Goal: Task Accomplishment & Management: Complete application form

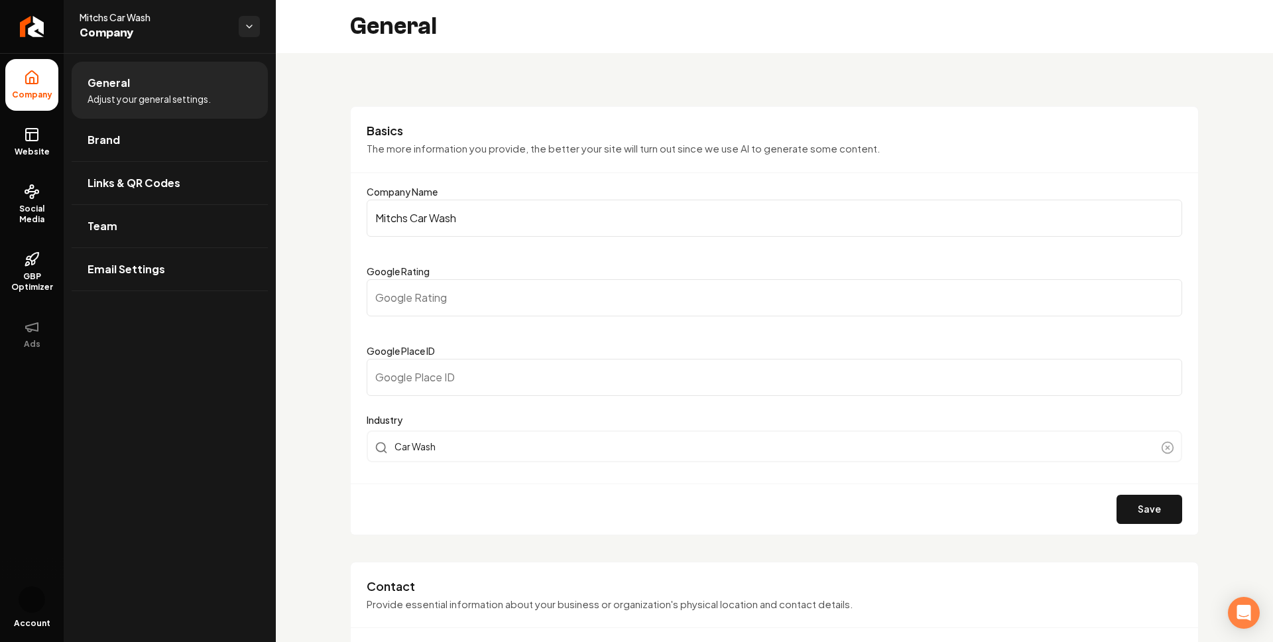
click at [23, 138] on link "Website" at bounding box center [31, 142] width 53 height 52
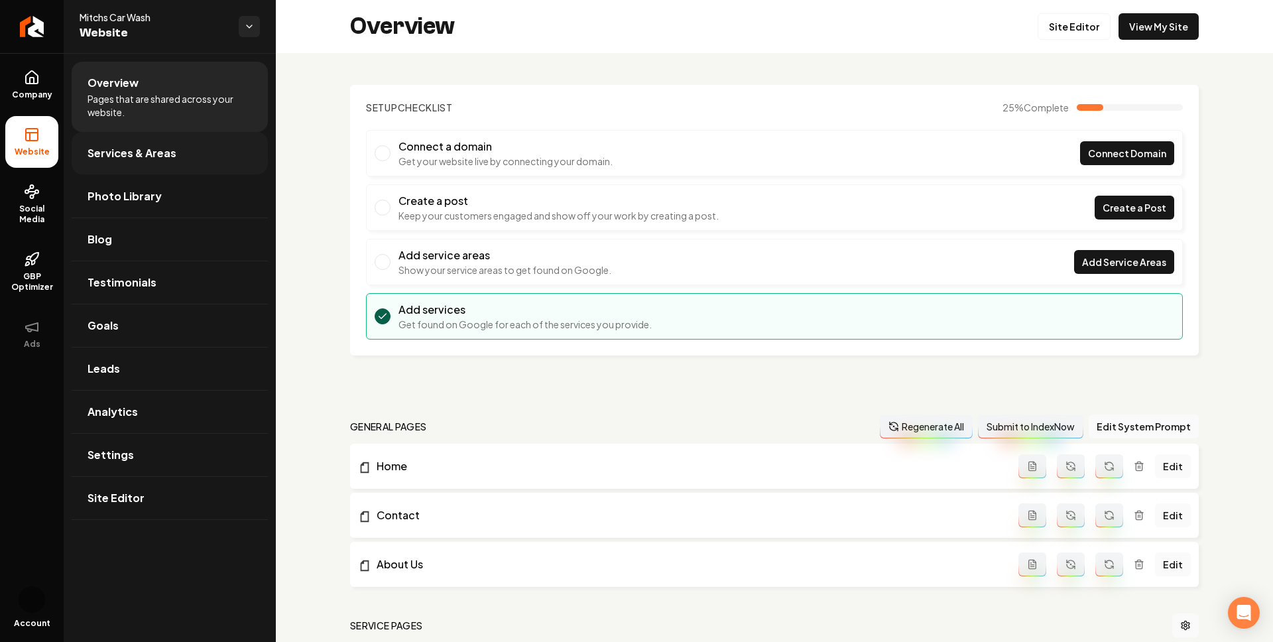
click at [151, 156] on span "Services & Areas" at bounding box center [132, 153] width 89 height 16
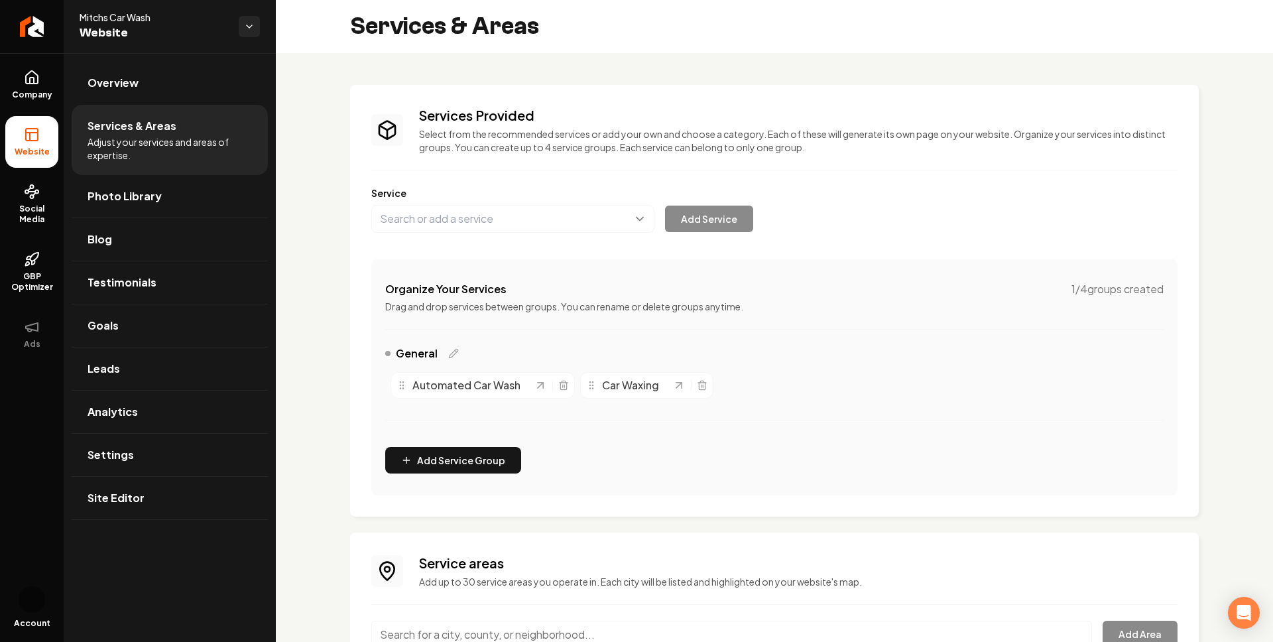
scroll to position [94, 0]
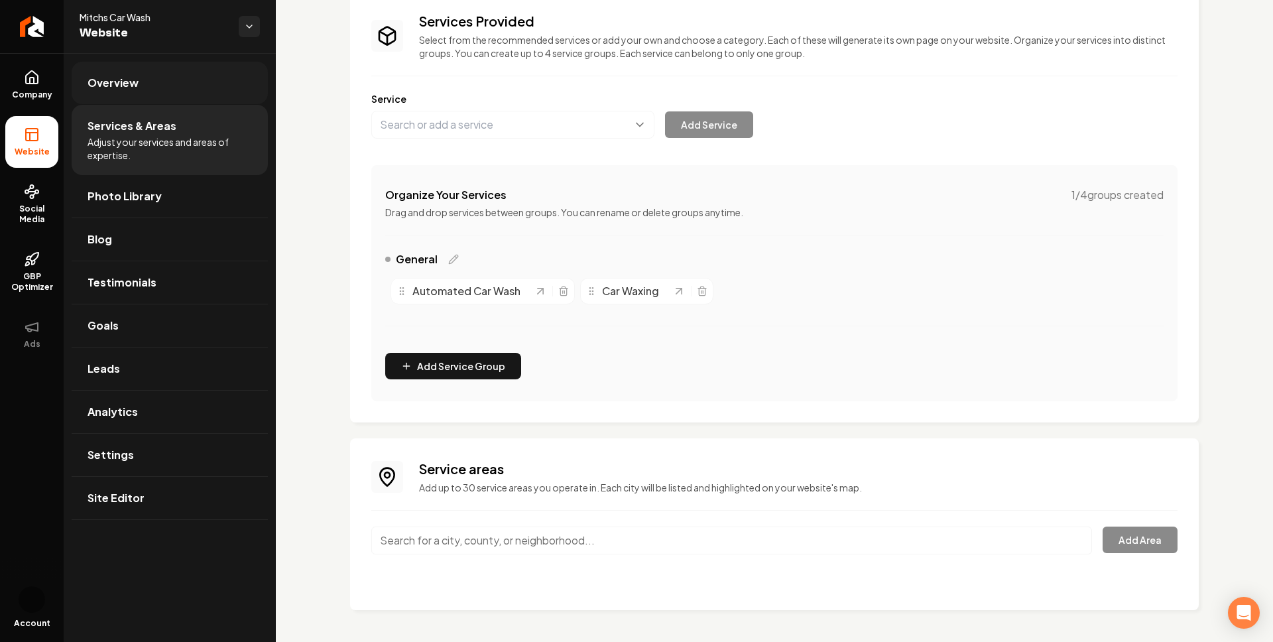
click at [117, 88] on span "Overview" at bounding box center [113, 83] width 51 height 16
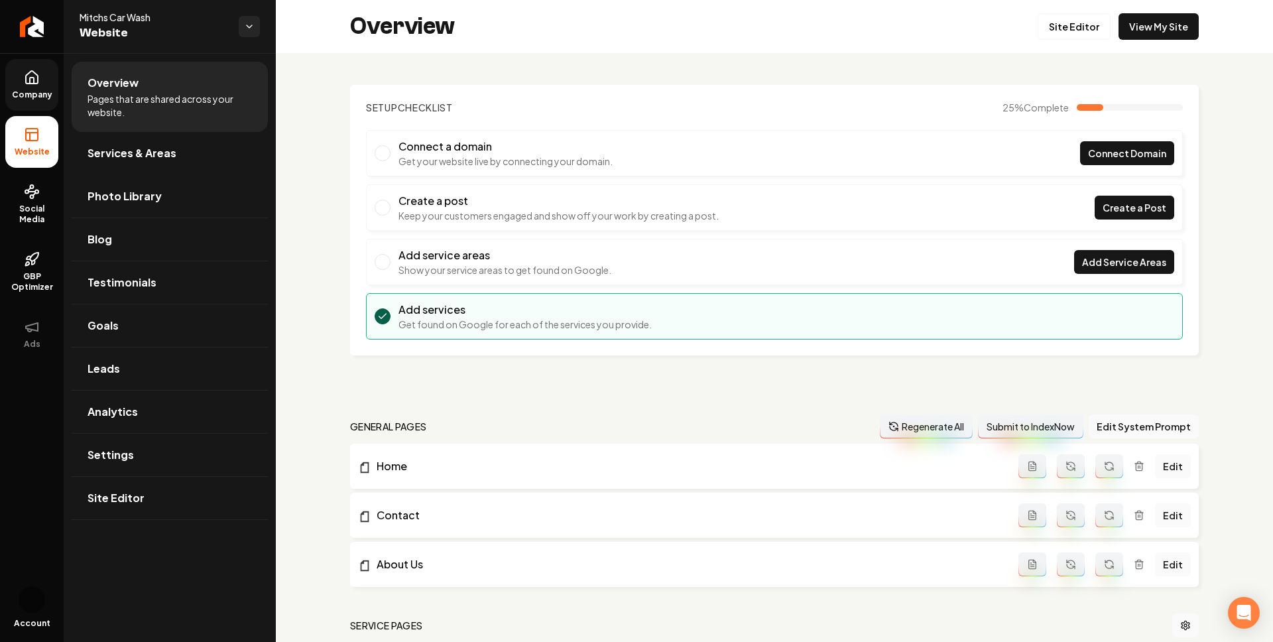
click at [34, 94] on span "Company" at bounding box center [32, 95] width 51 height 11
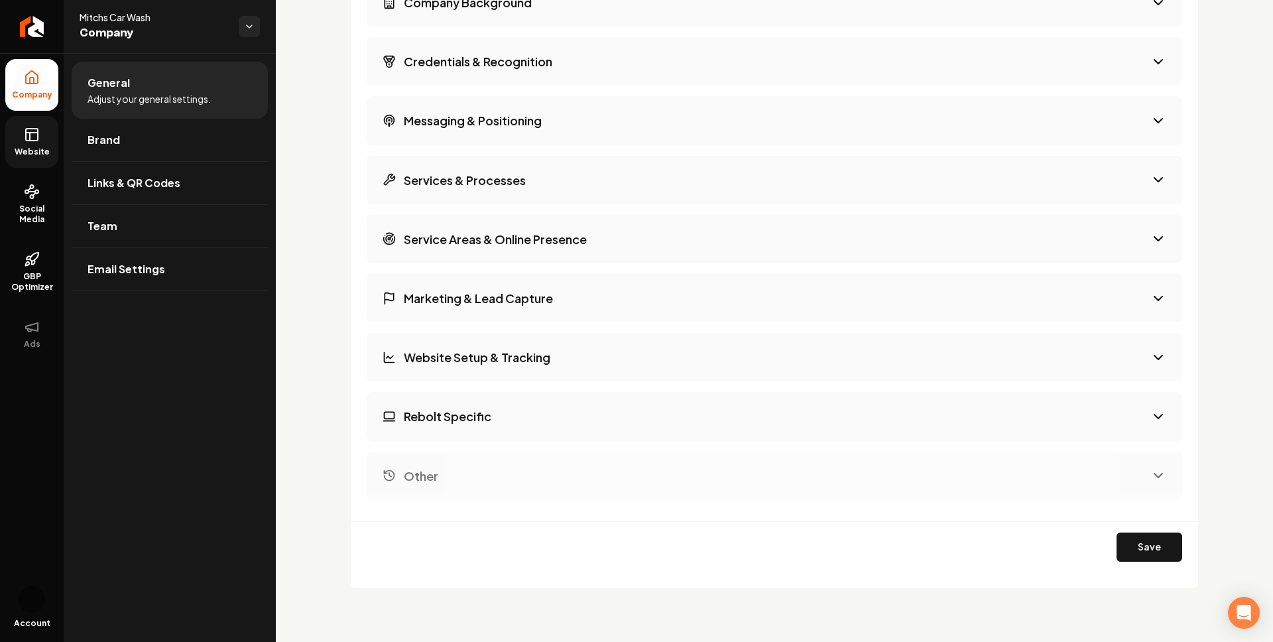
scroll to position [1871, 0]
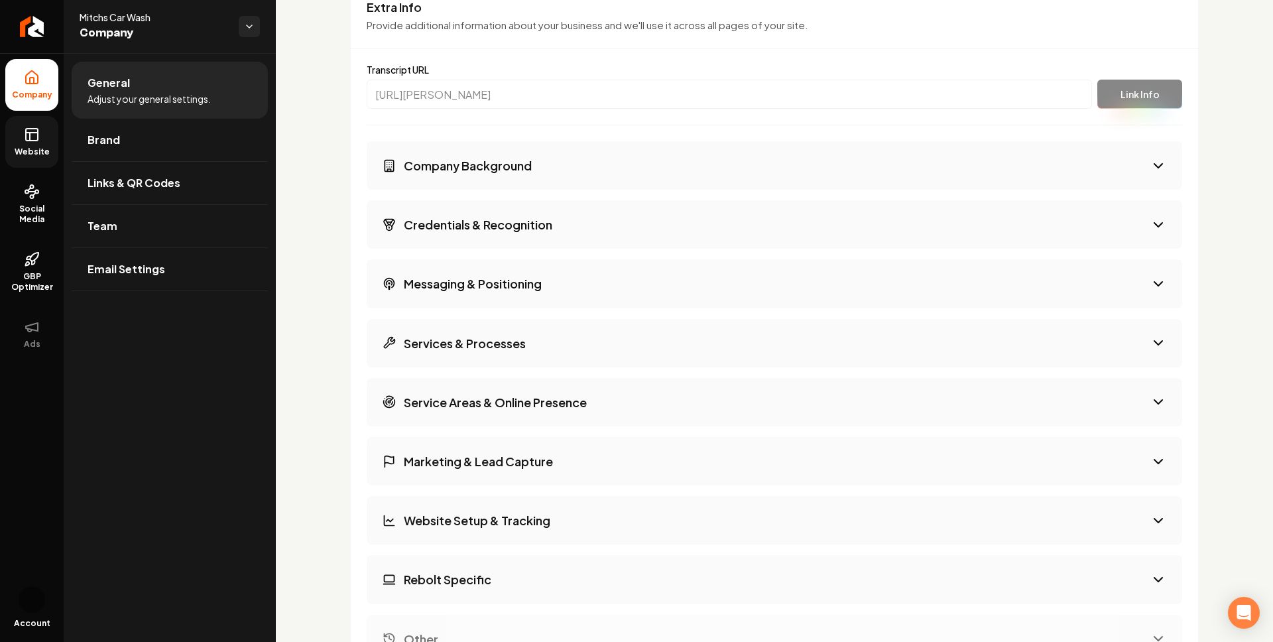
click at [493, 353] on button "Services & Processes" at bounding box center [775, 343] width 816 height 48
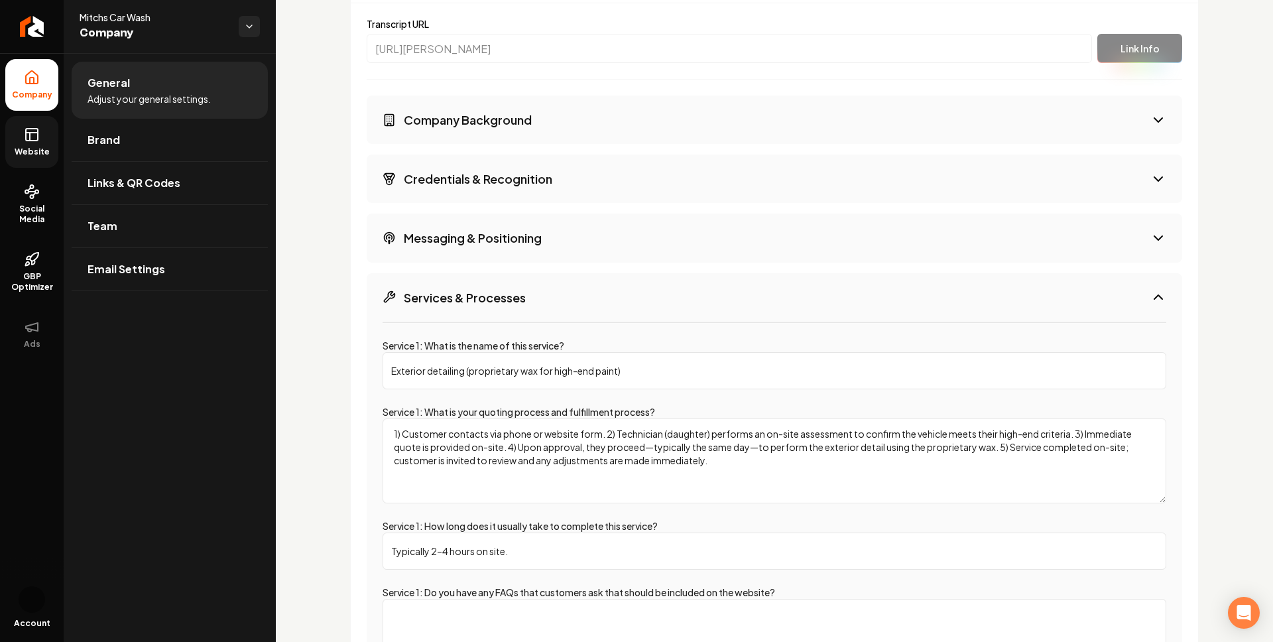
scroll to position [1912, 0]
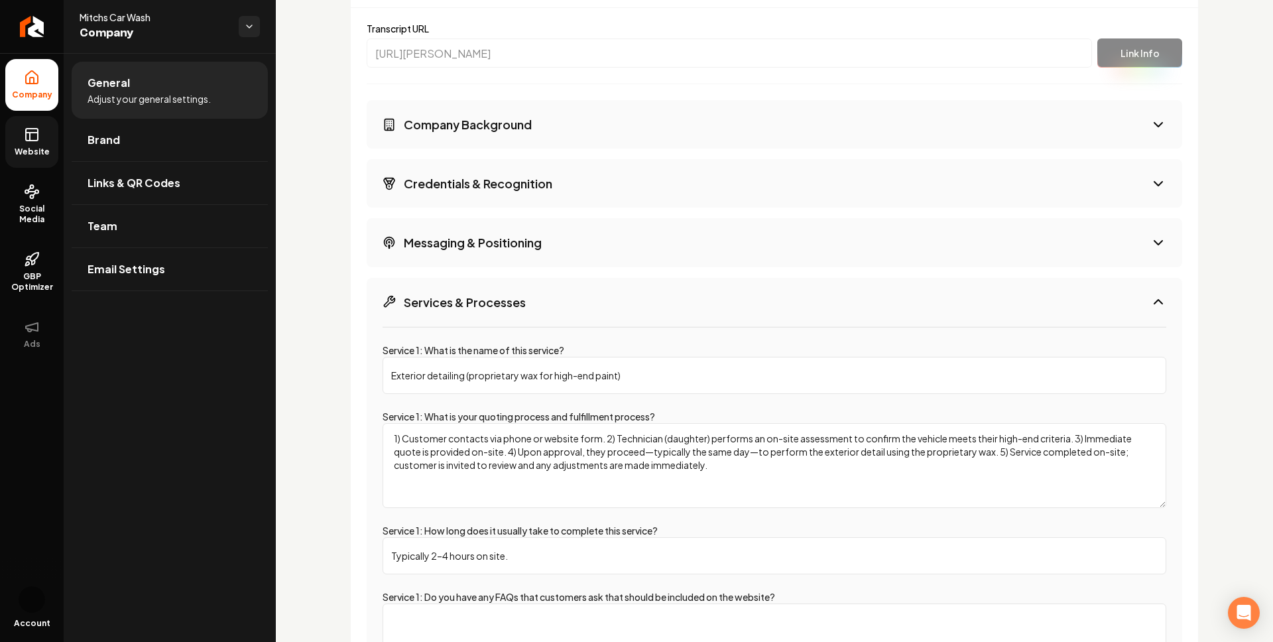
click at [434, 316] on button "Services & Processes" at bounding box center [775, 302] width 816 height 48
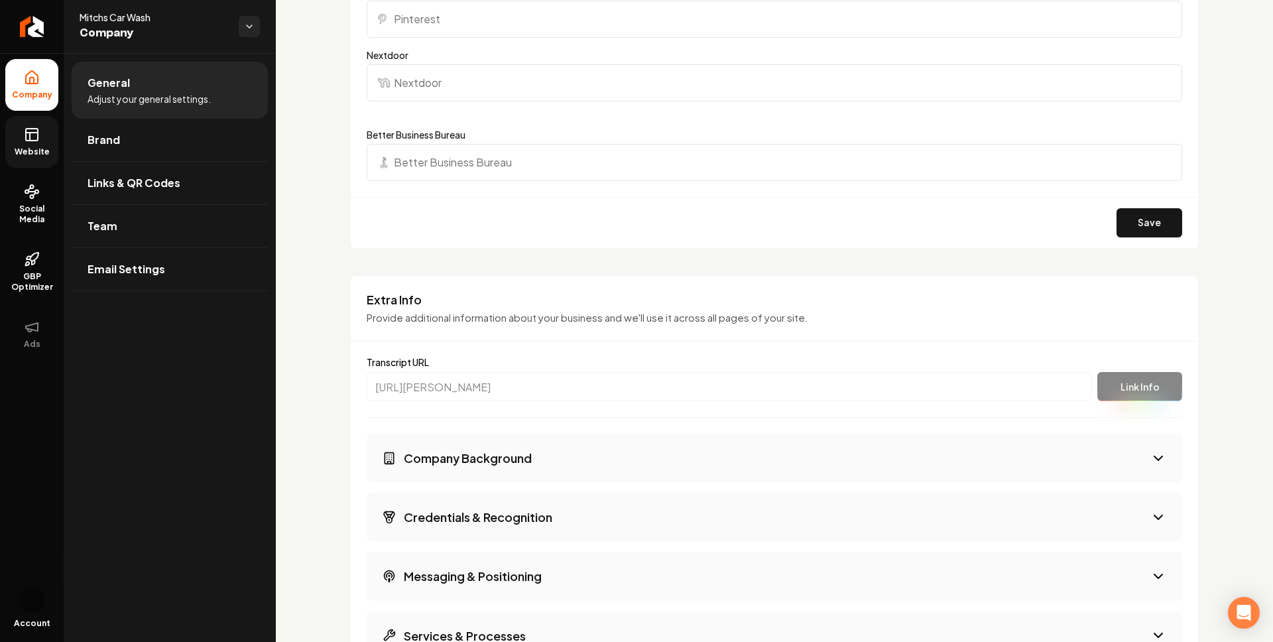
scroll to position [1580, 0]
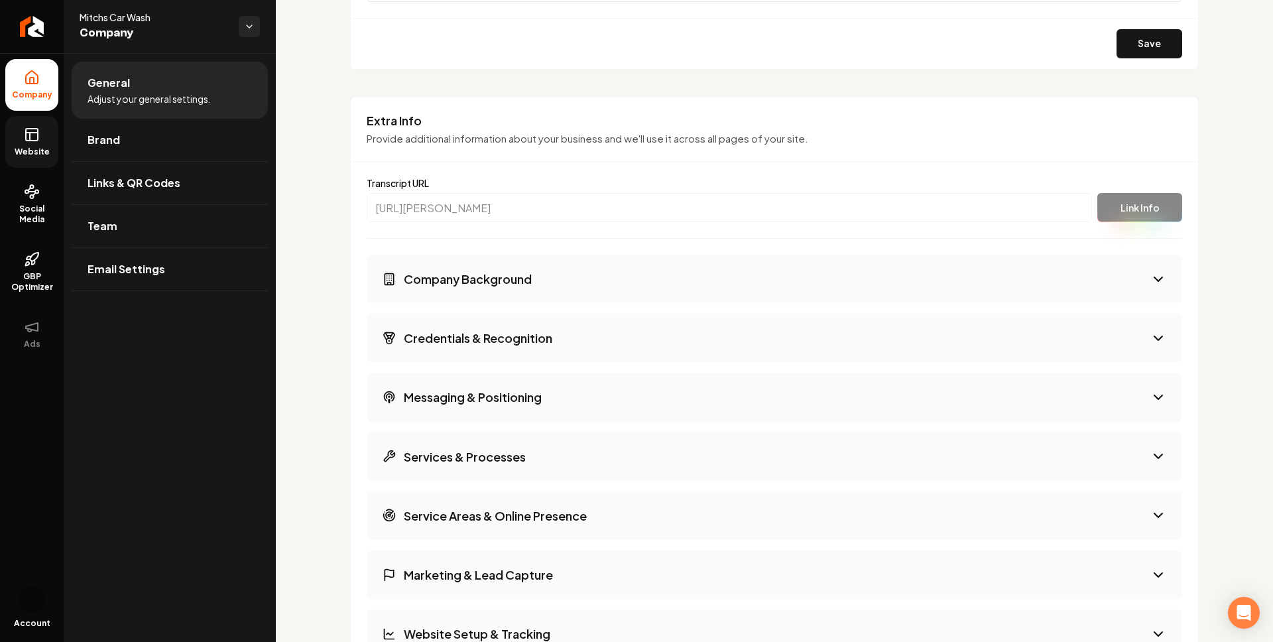
click at [472, 271] on h3 "Company Background" at bounding box center [468, 279] width 128 height 17
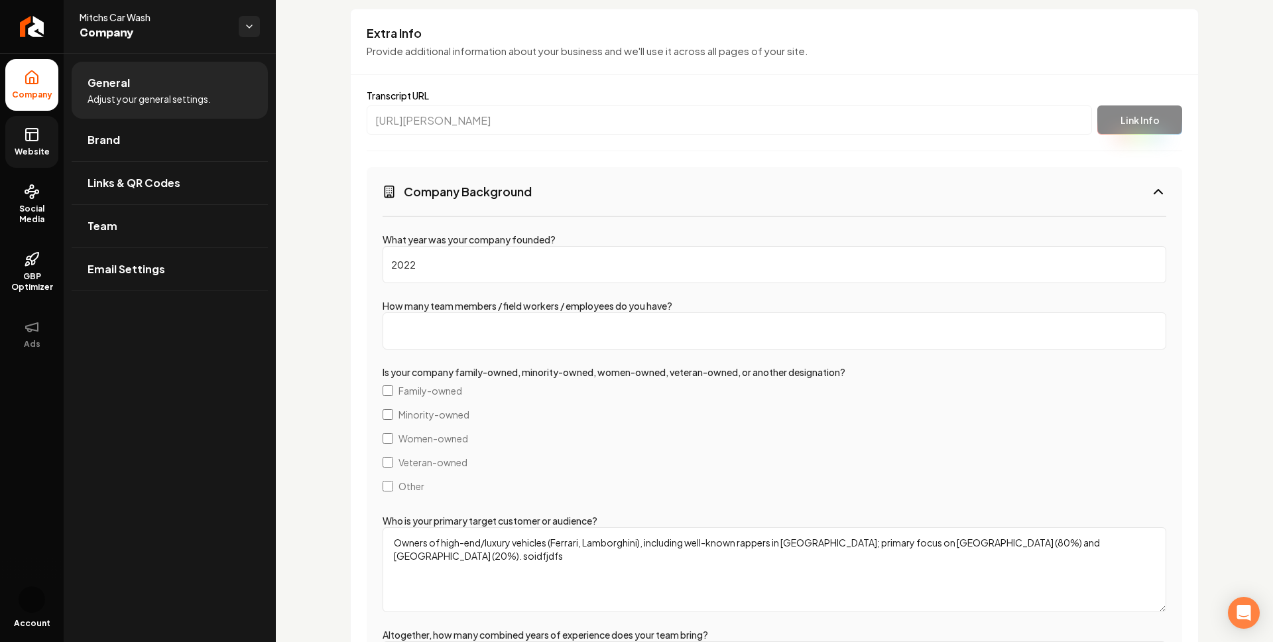
scroll to position [1847, 0]
click at [464, 197] on h3 "Company Background" at bounding box center [468, 189] width 128 height 17
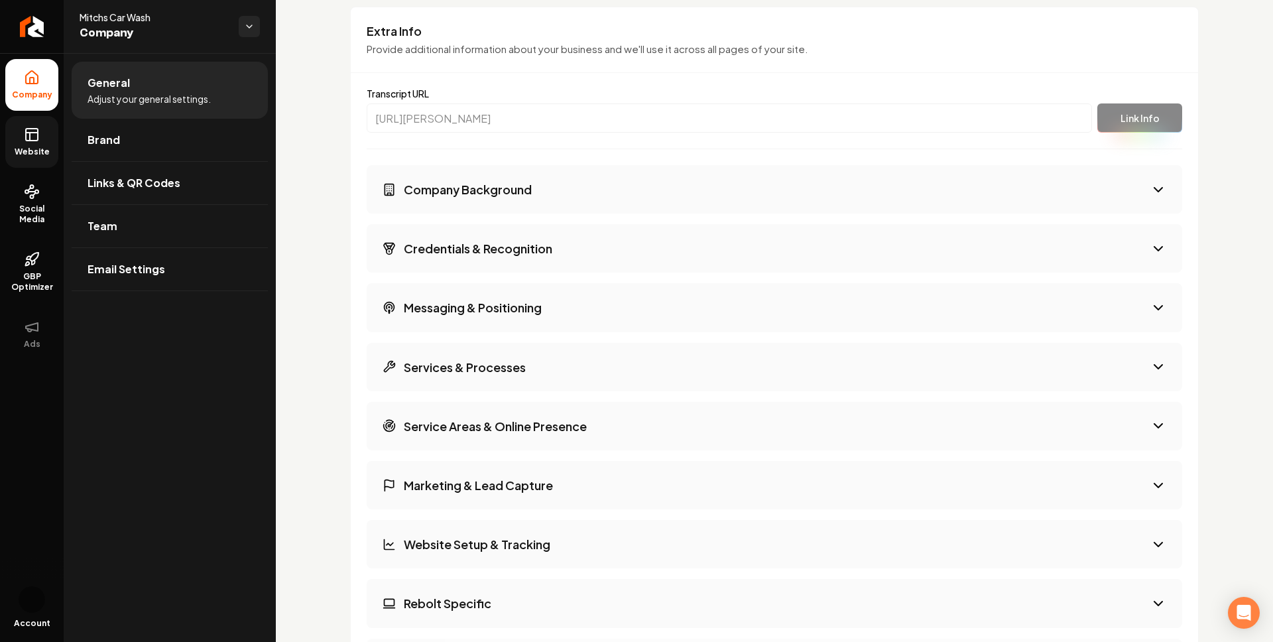
click at [464, 197] on h3 "Company Background" at bounding box center [468, 189] width 128 height 17
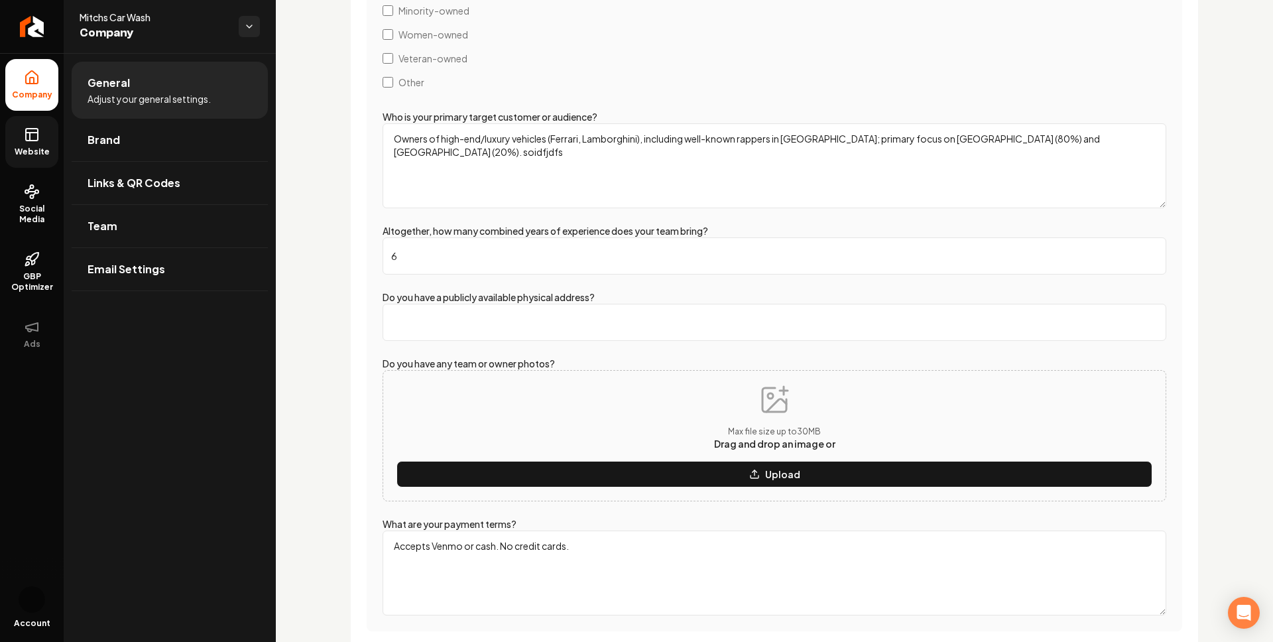
scroll to position [2250, 0]
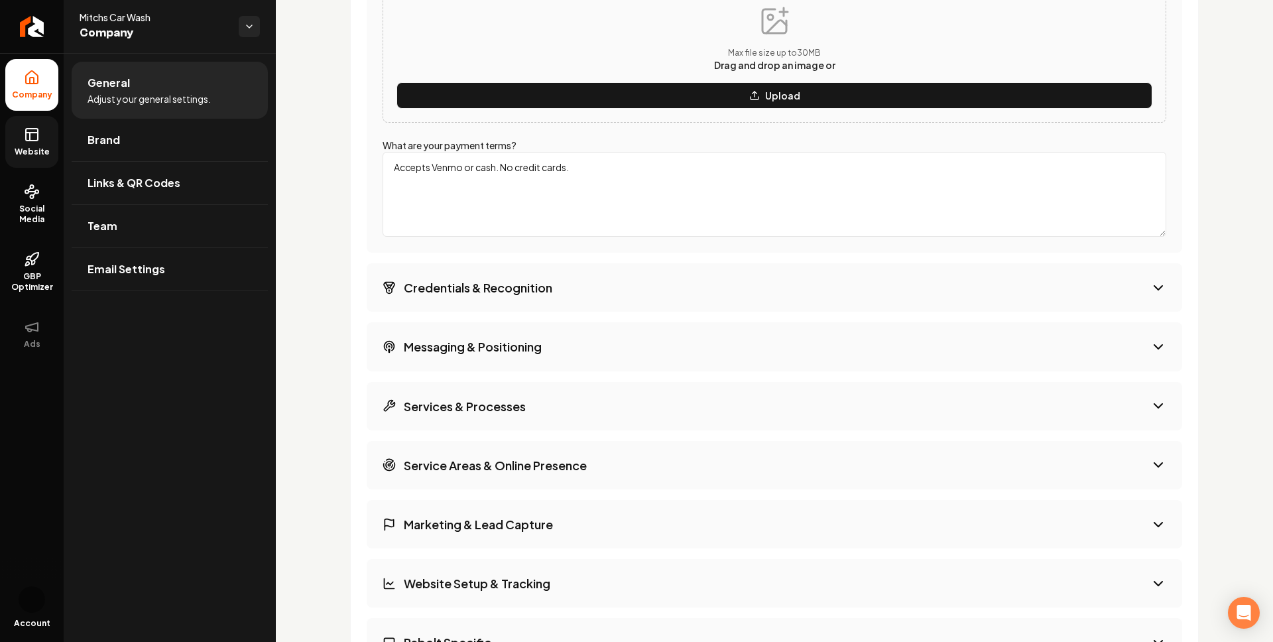
click at [420, 273] on button "Credentials & Recognition" at bounding box center [775, 287] width 816 height 48
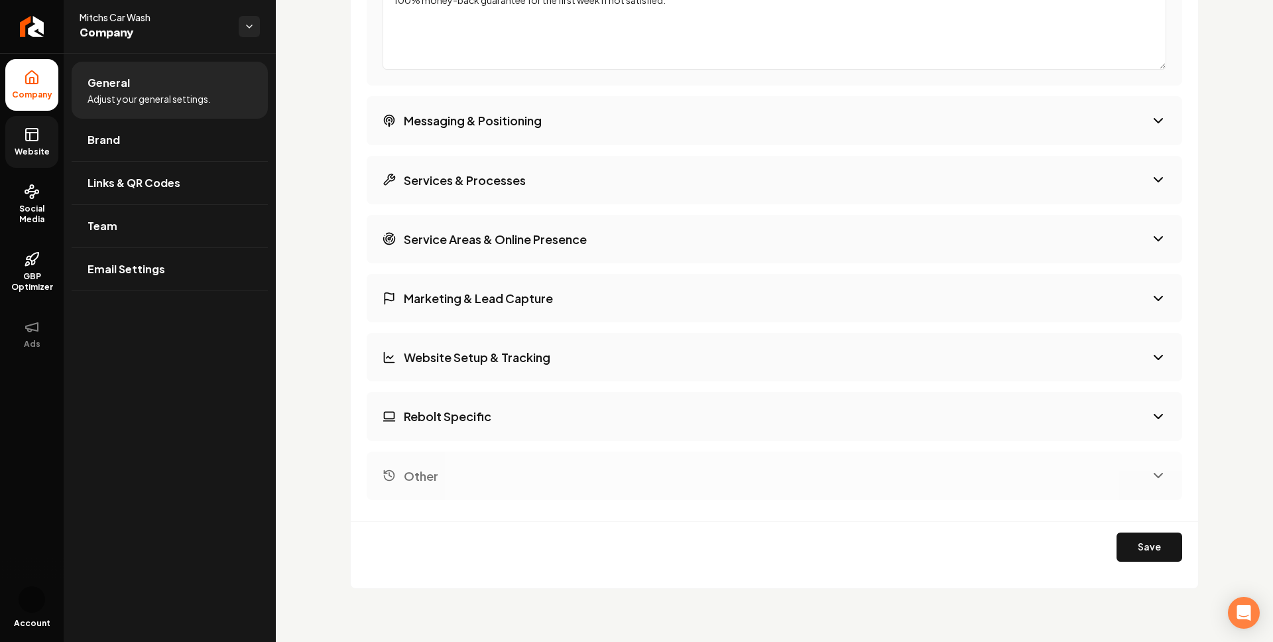
scroll to position [2034, 0]
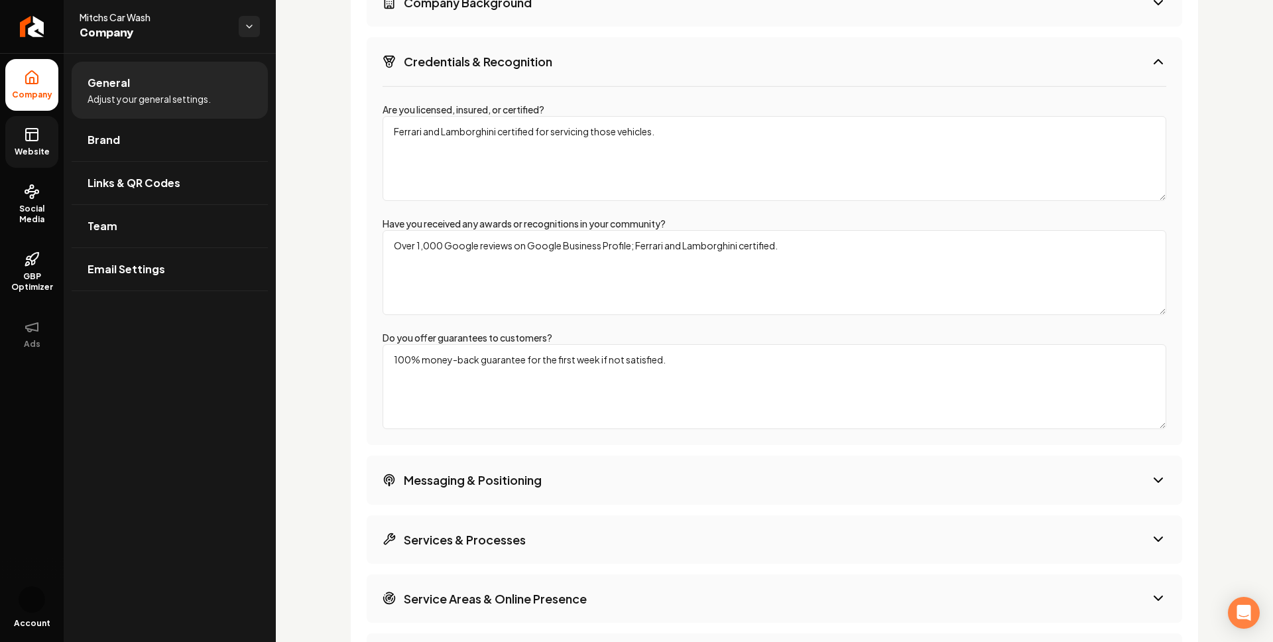
click at [477, 72] on button "Credentials & Recognition" at bounding box center [775, 61] width 816 height 48
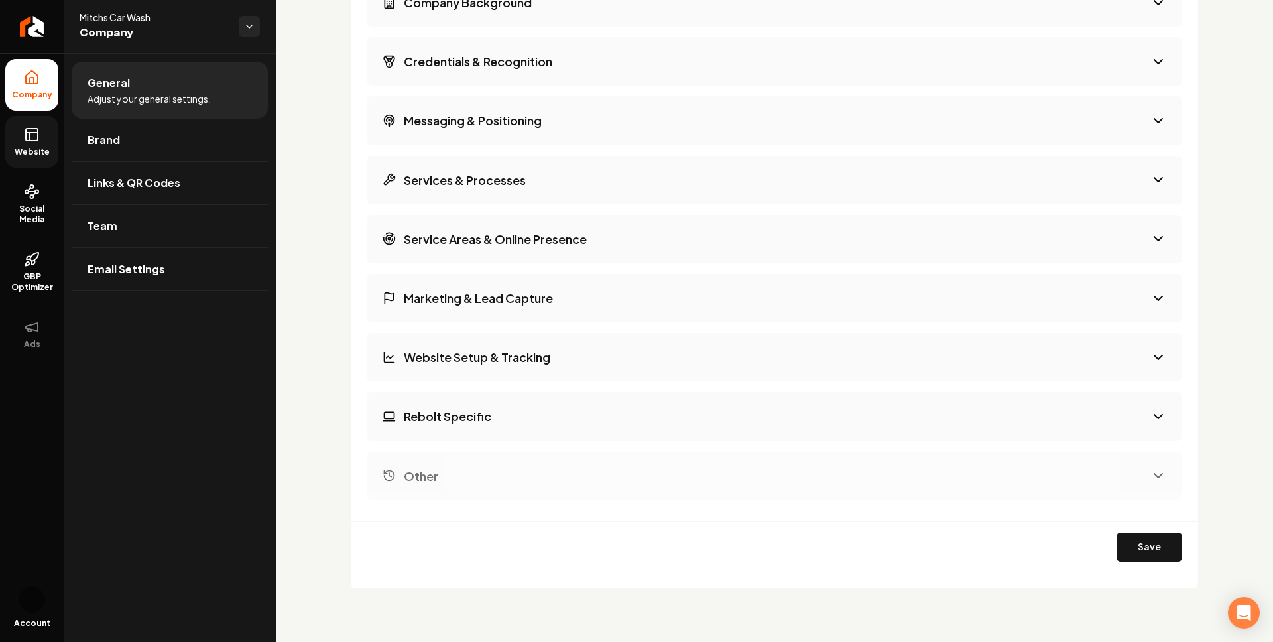
click at [452, 132] on button "Messaging & Positioning" at bounding box center [775, 120] width 816 height 48
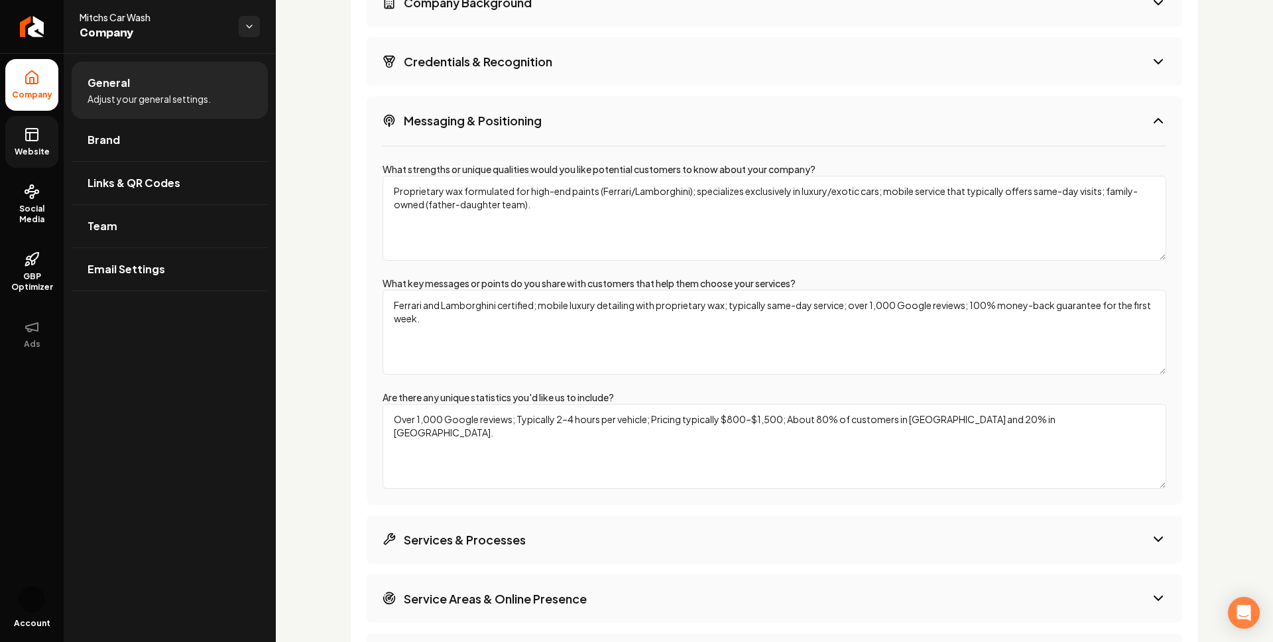
click at [453, 127] on h3 "Messaging & Positioning" at bounding box center [473, 120] width 138 height 17
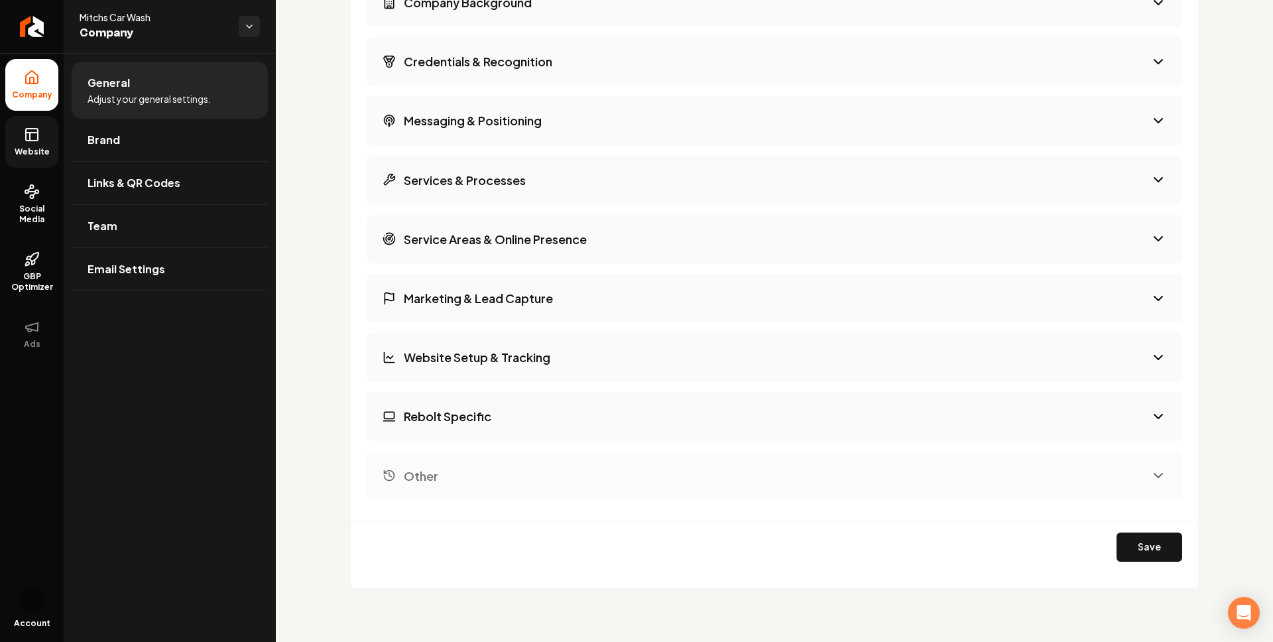
click at [444, 175] on h3 "Services & Processes" at bounding box center [465, 180] width 122 height 17
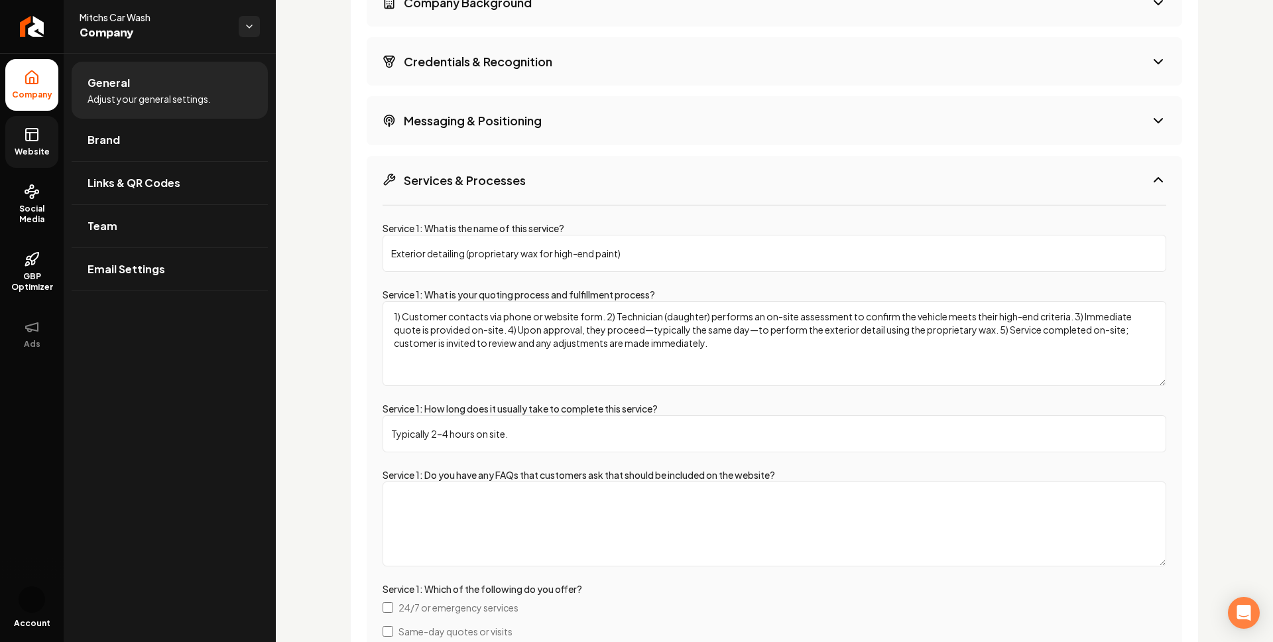
click at [444, 174] on h3 "Services & Processes" at bounding box center [465, 180] width 122 height 17
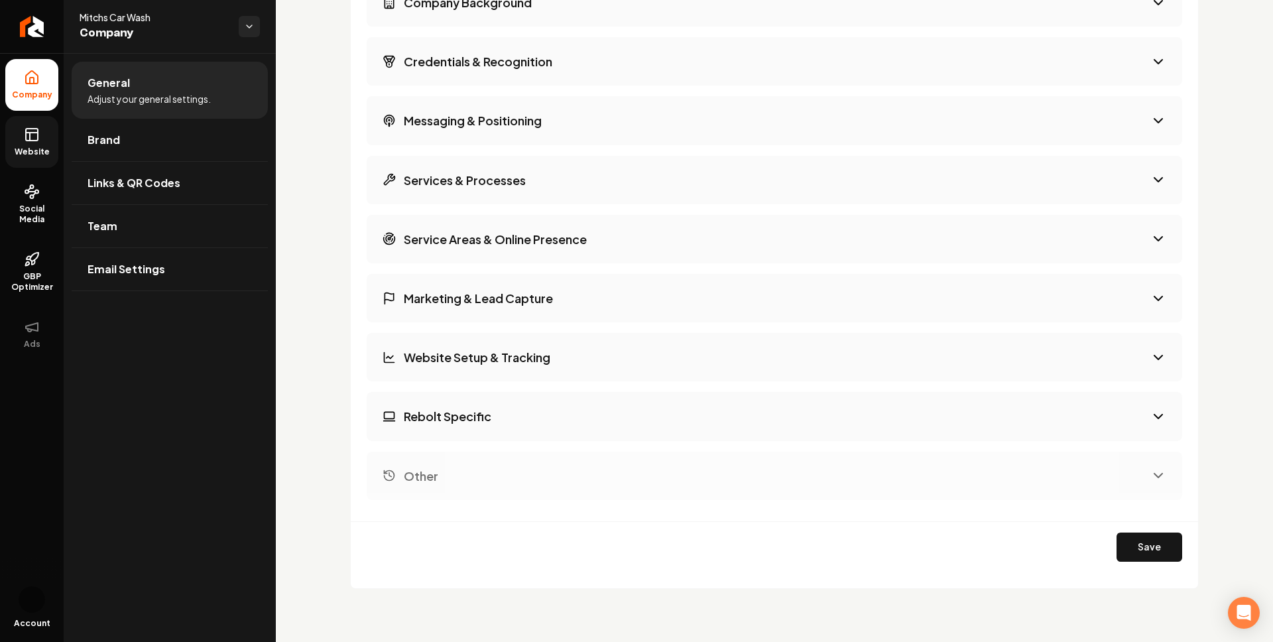
click at [479, 248] on button "Service Areas & Online Presence" at bounding box center [775, 239] width 816 height 48
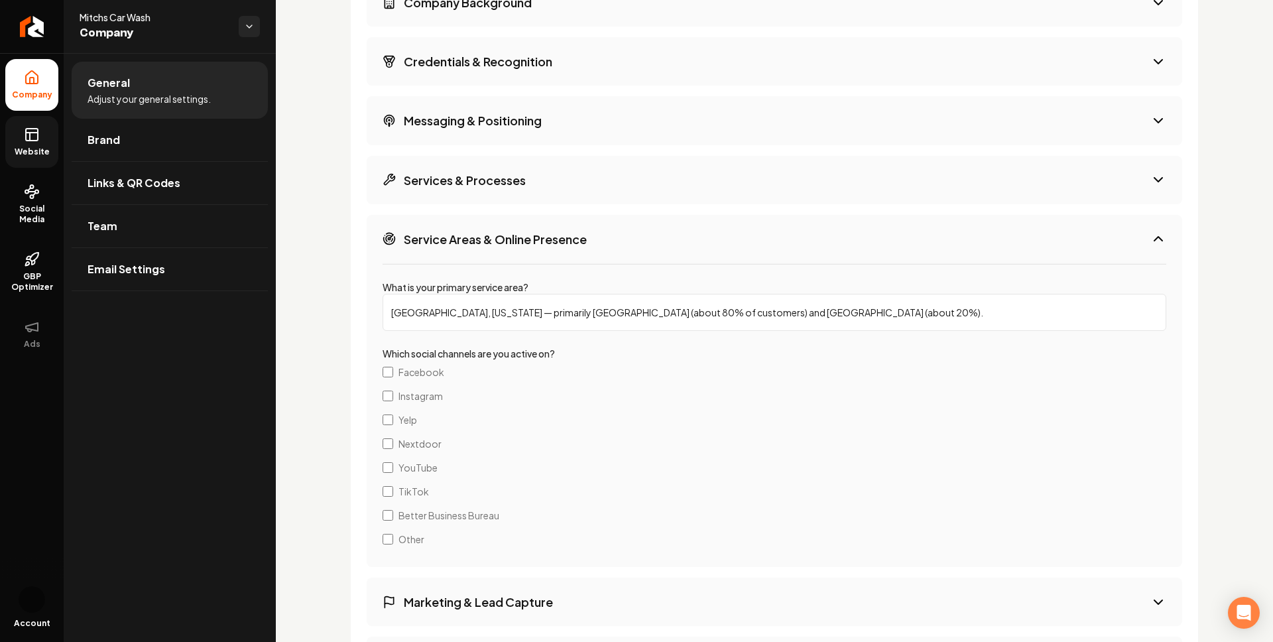
click at [462, 197] on button "Services & Processes" at bounding box center [775, 180] width 816 height 48
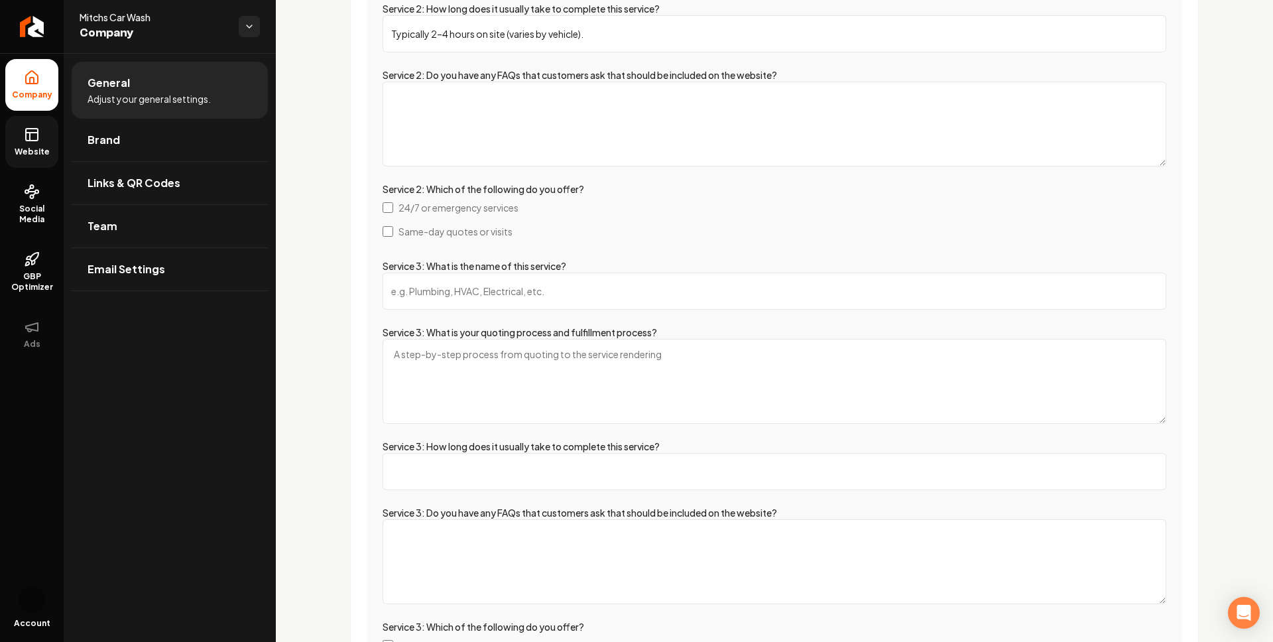
scroll to position [2872, 0]
drag, startPoint x: 543, startPoint y: 285, endPoint x: 436, endPoint y: 286, distance: 106.8
click at [436, 286] on input "Service 3: What is the name of this service?" at bounding box center [775, 290] width 784 height 37
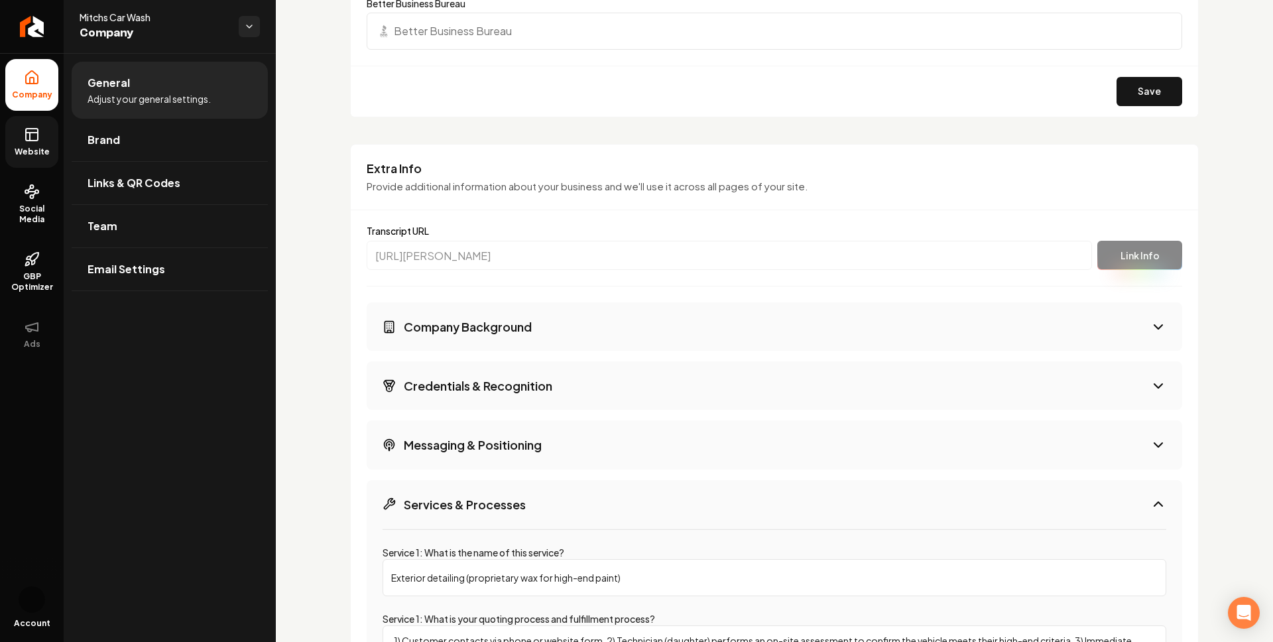
scroll to position [1718, 0]
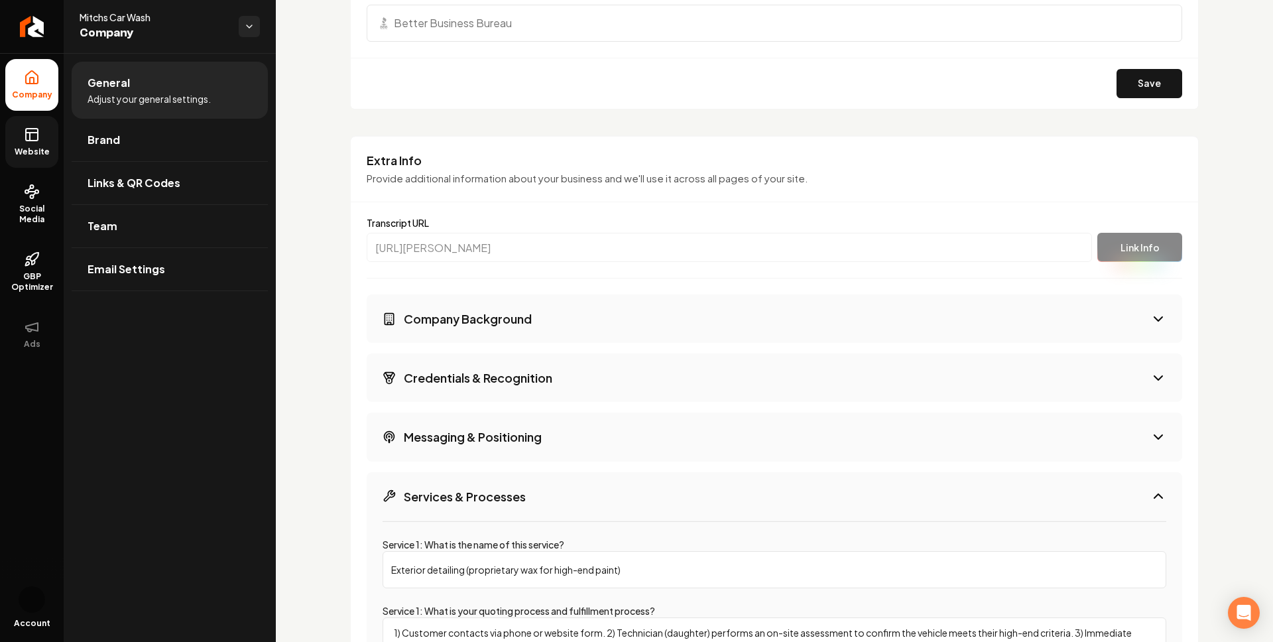
click at [338, 99] on div "Basics The more information you provide, the better your site will turn out sin…" at bounding box center [774, 311] width 997 height 3953
click at [1212, 46] on div "Basics The more information you provide, the better your site will turn out sin…" at bounding box center [774, 311] width 997 height 3953
click at [308, 381] on div "Basics The more information you provide, the better your site will turn out sin…" at bounding box center [774, 311] width 997 height 3953
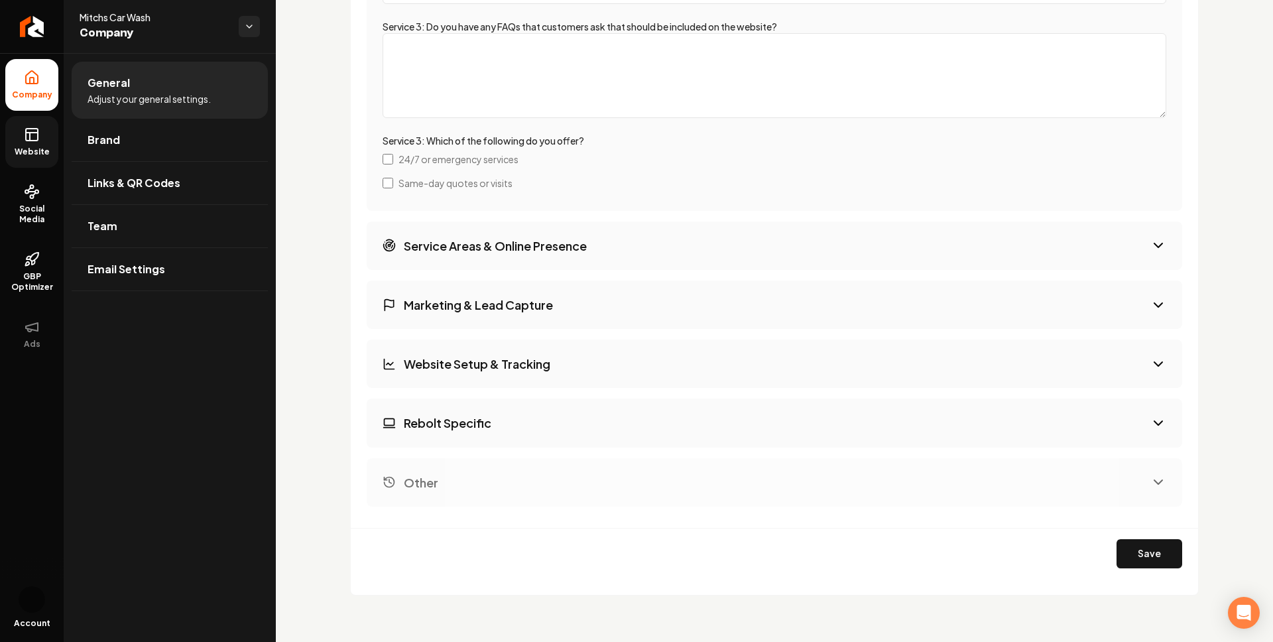
scroll to position [3356, 0]
